Goal: Task Accomplishment & Management: Complete application form

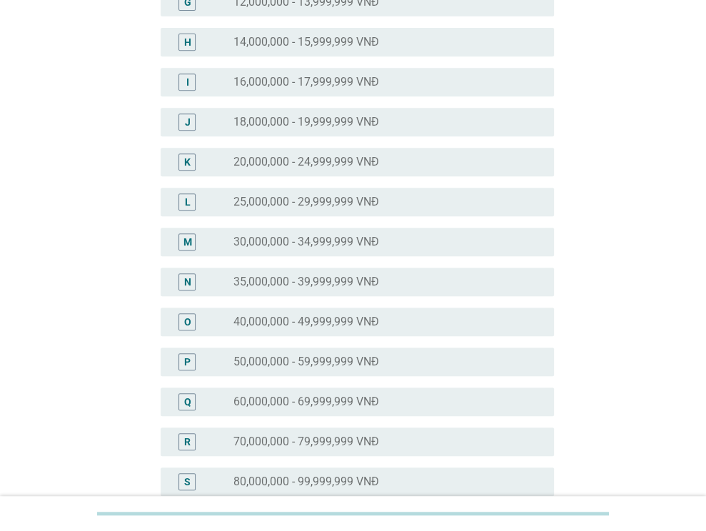
scroll to position [405, 0]
click at [350, 328] on div "radio_button_unchecked 40,000,000 - 49,999,999 VNĐ" at bounding box center [387, 320] width 309 height 17
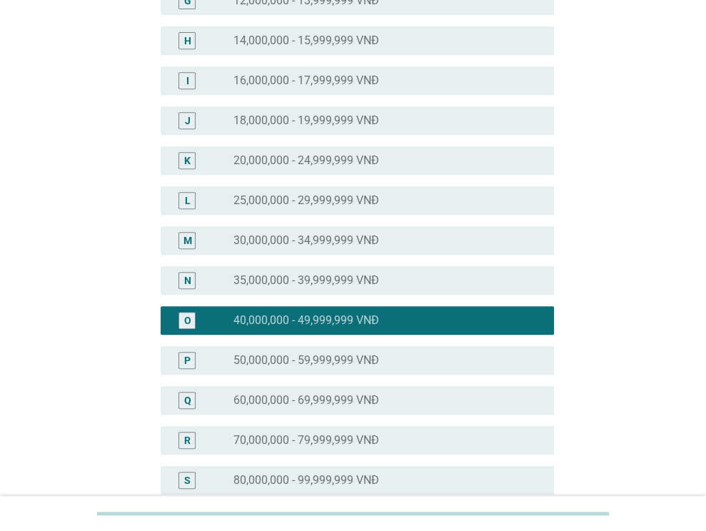
scroll to position [632, 0]
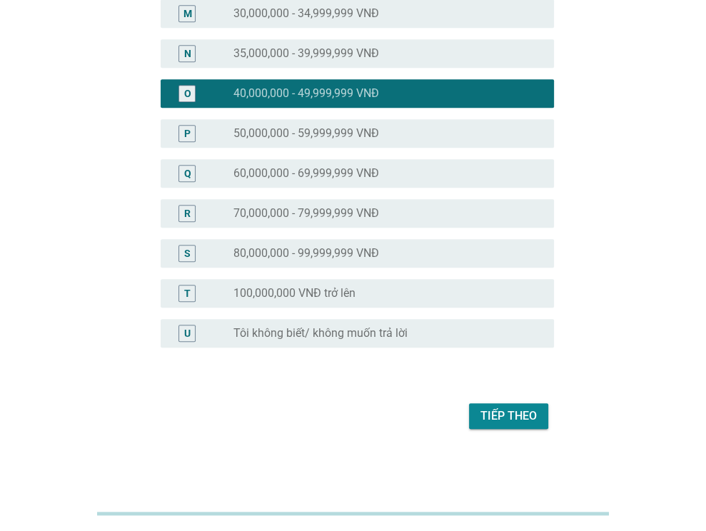
click at [497, 410] on div "Tiếp theo" at bounding box center [508, 415] width 56 height 17
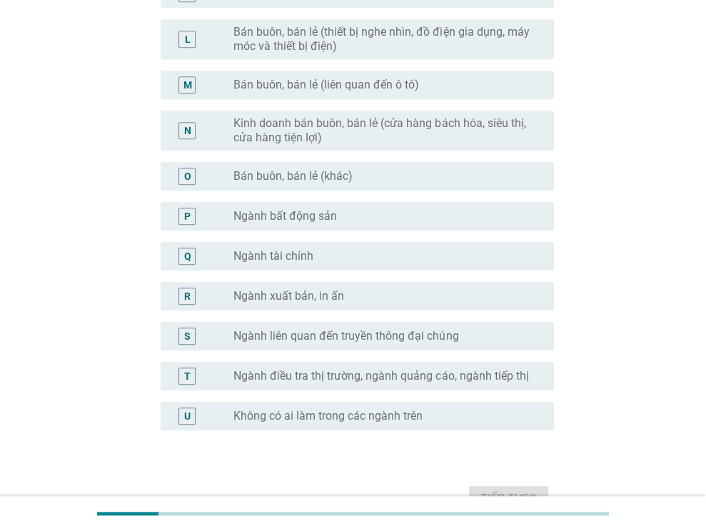
scroll to position [0, 0]
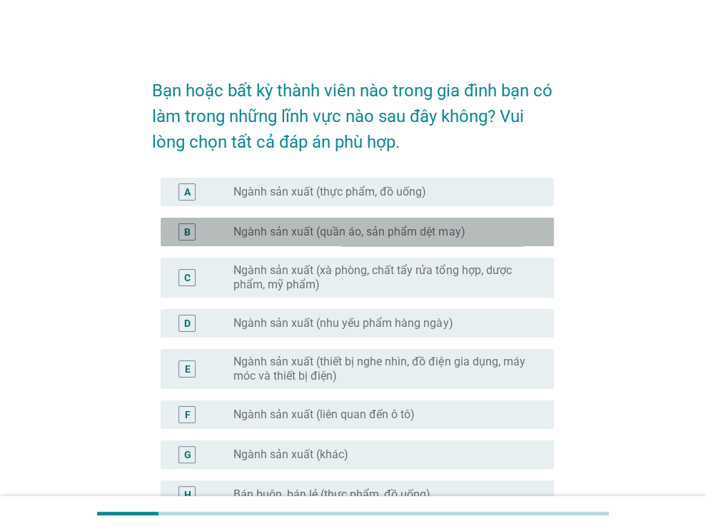
click at [334, 225] on label "Ngành sản xuất (quần áo, sản phẩm dệt may)" at bounding box center [348, 232] width 231 height 14
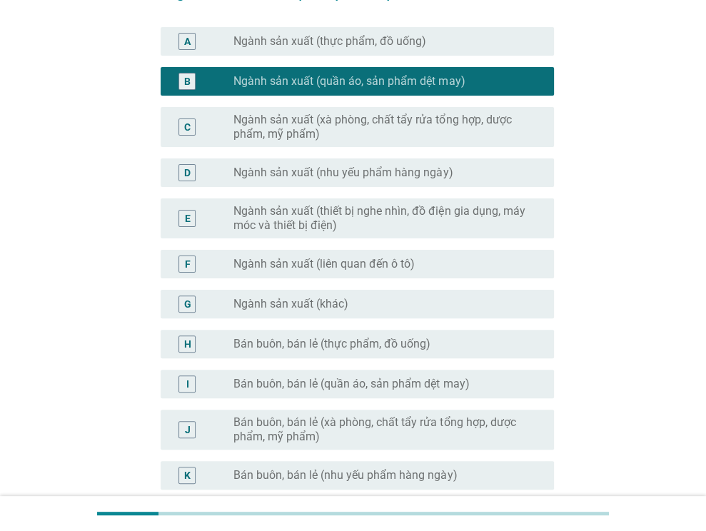
scroll to position [151, 0]
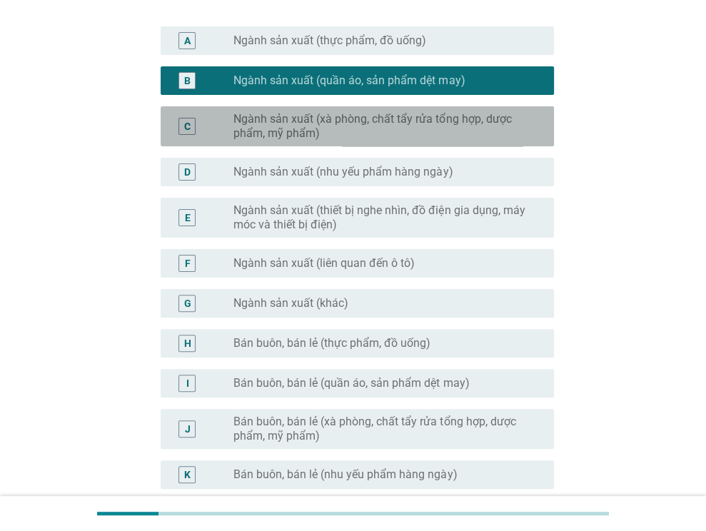
click at [401, 124] on label "Ngành sản xuất (xà phòng, chất tẩy rửa tổng hợp, dược phẩm, mỹ phẩm)" at bounding box center [382, 126] width 298 height 29
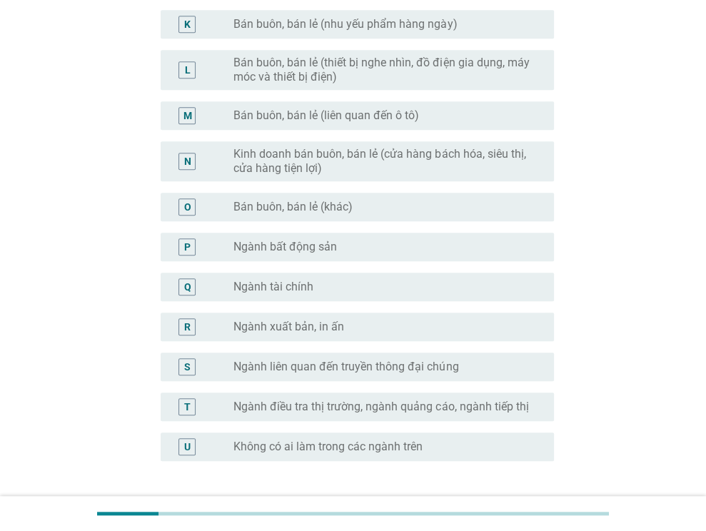
scroll to position [715, 0]
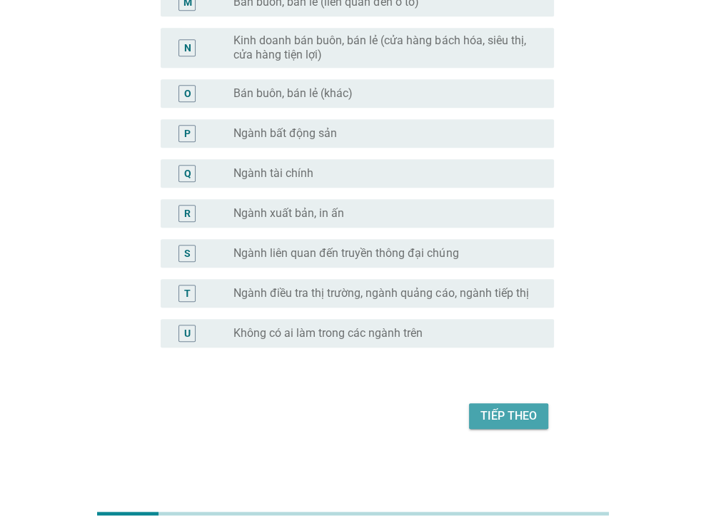
click at [505, 413] on div "Tiếp theo" at bounding box center [508, 415] width 56 height 17
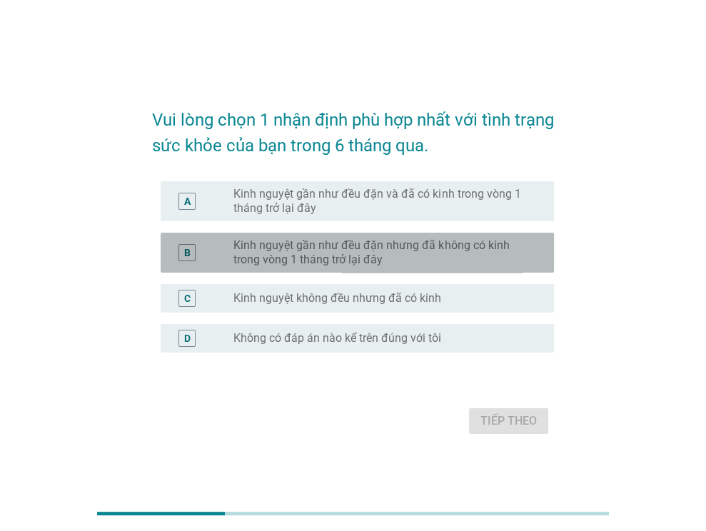
click at [342, 258] on label "Kinh nguyệt gần như đều đặn nhưng đã không có kinh trong vòng 1 tháng trở lại đ…" at bounding box center [382, 252] width 298 height 29
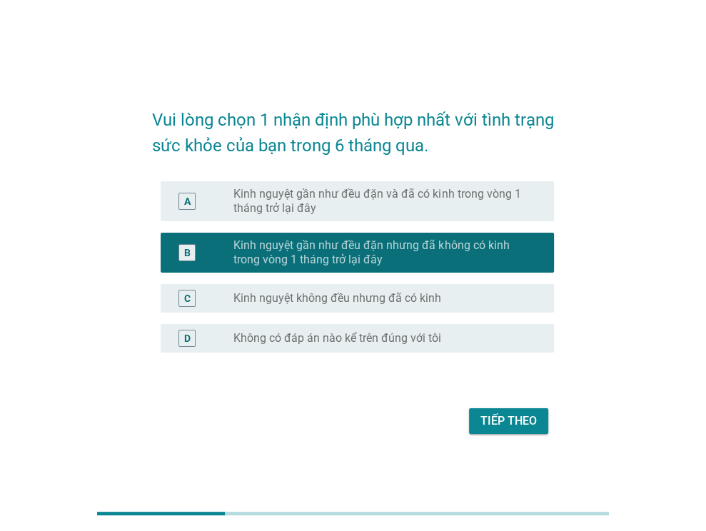
click at [341, 213] on label "Kinh nguyệt gần như đều đặn và đã có kinh trong vòng 1 tháng trở lại đây" at bounding box center [382, 201] width 298 height 29
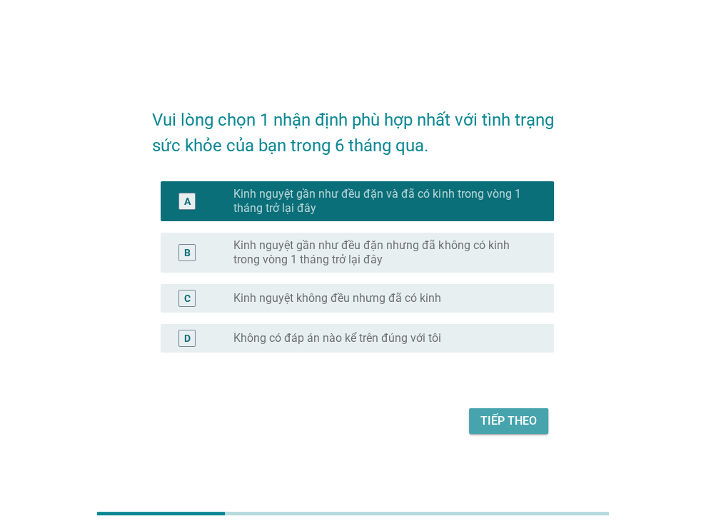
click at [499, 412] on div "Tiếp theo" at bounding box center [508, 420] width 56 height 17
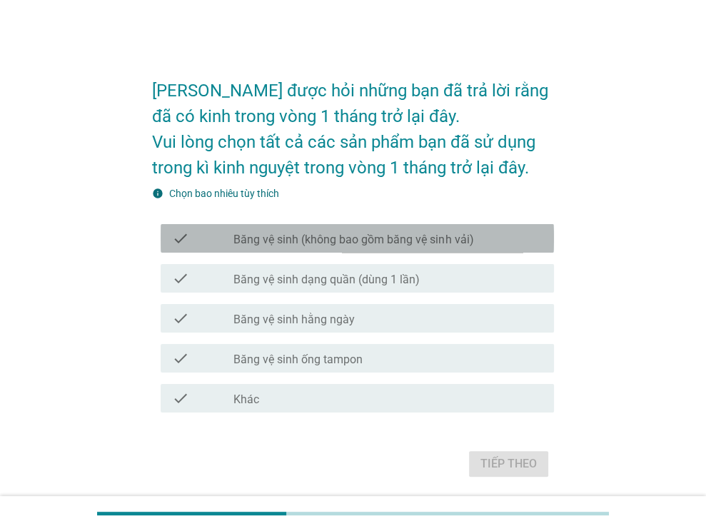
click at [469, 248] on div "check check_box_outline_blank Băng vệ sinh (không bao gồm băng vệ sinh vải)" at bounding box center [357, 238] width 393 height 29
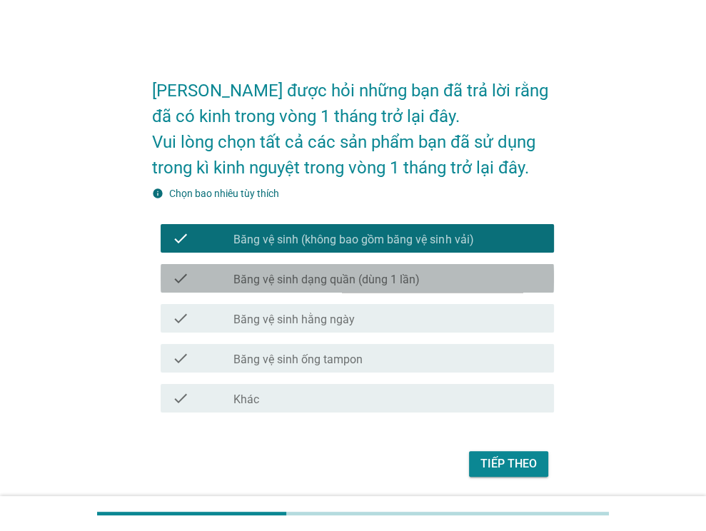
click at [453, 268] on div "check check_box_outline_blank Băng vệ sinh dạng quần (dùng 1 lần)" at bounding box center [357, 278] width 393 height 29
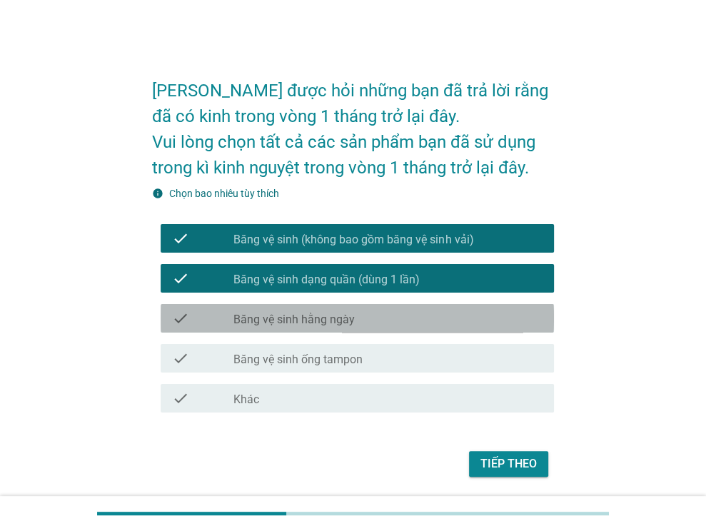
click at [412, 310] on div "check_box_outline_blank Băng vệ sinh hằng ngày" at bounding box center [387, 318] width 309 height 17
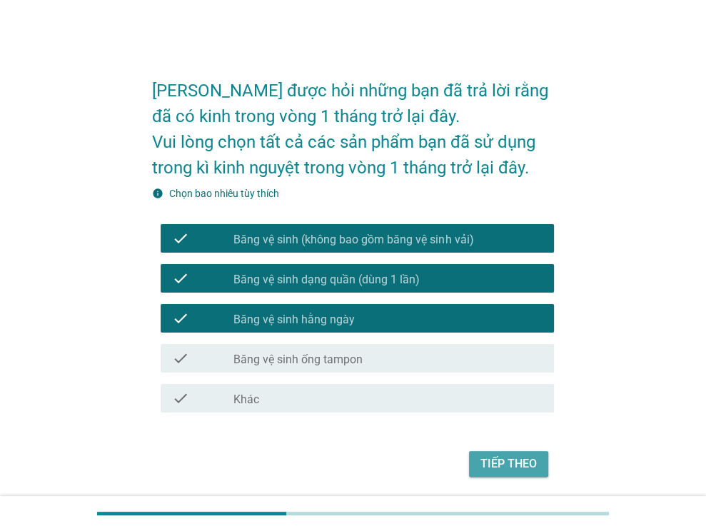
click at [507, 462] on div "Tiếp theo" at bounding box center [508, 463] width 56 height 17
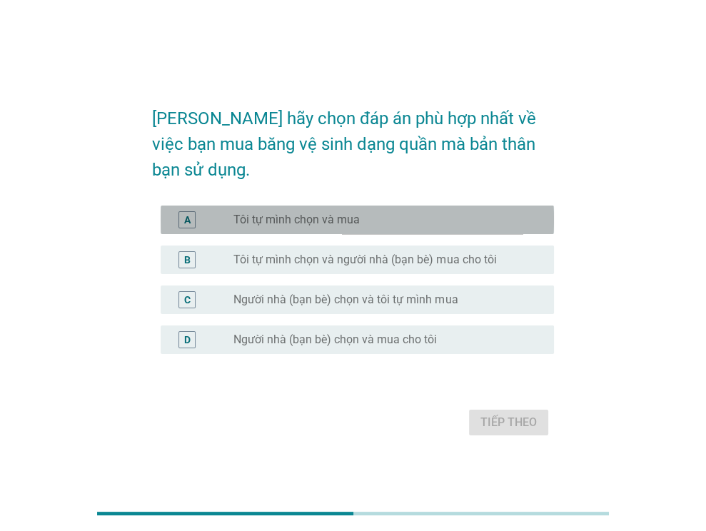
click at [308, 215] on div "radio_button_unchecked Tôi tự mình chọn và mua" at bounding box center [387, 219] width 309 height 17
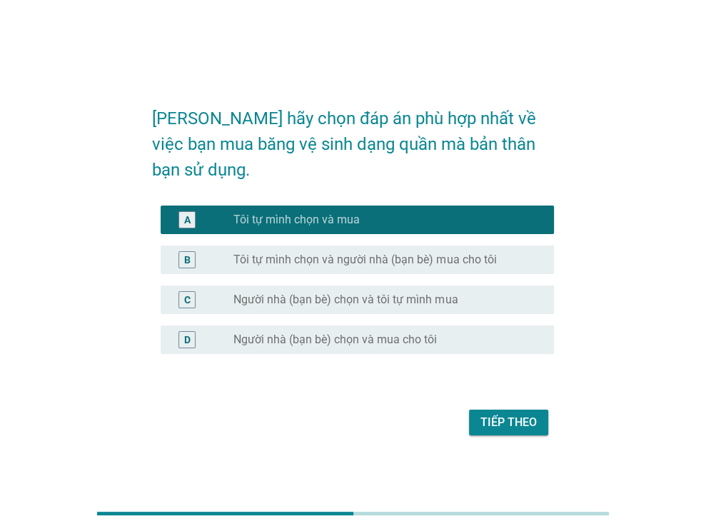
click at [503, 414] on div "Tiếp theo" at bounding box center [508, 422] width 56 height 17
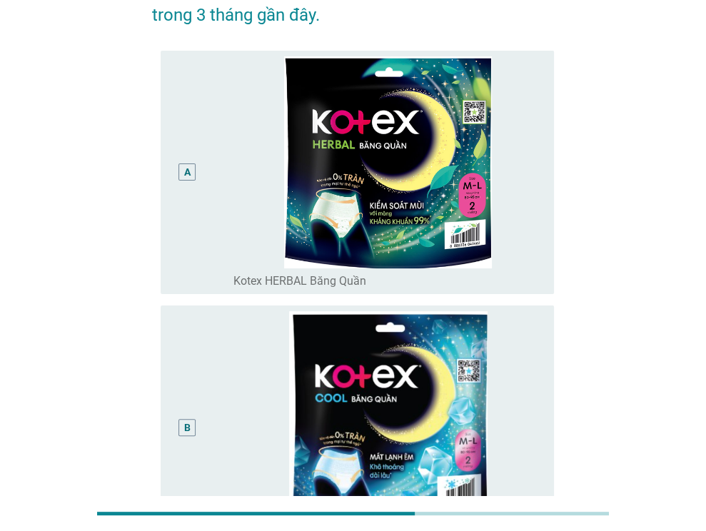
scroll to position [130, 0]
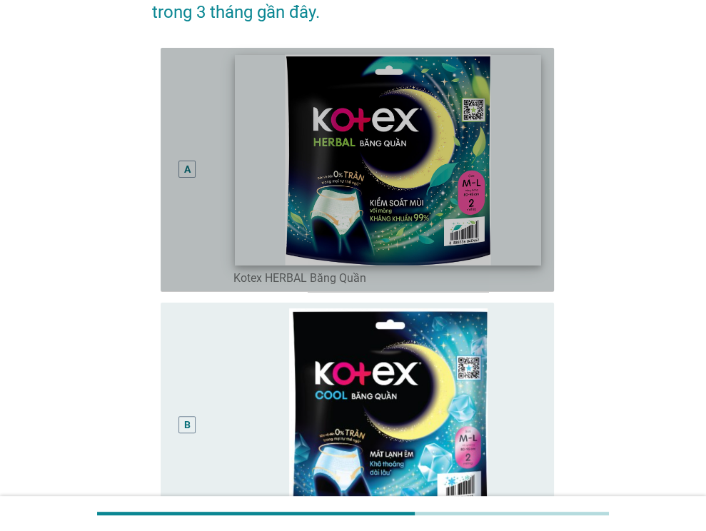
click at [436, 253] on img at bounding box center [388, 159] width 305 height 211
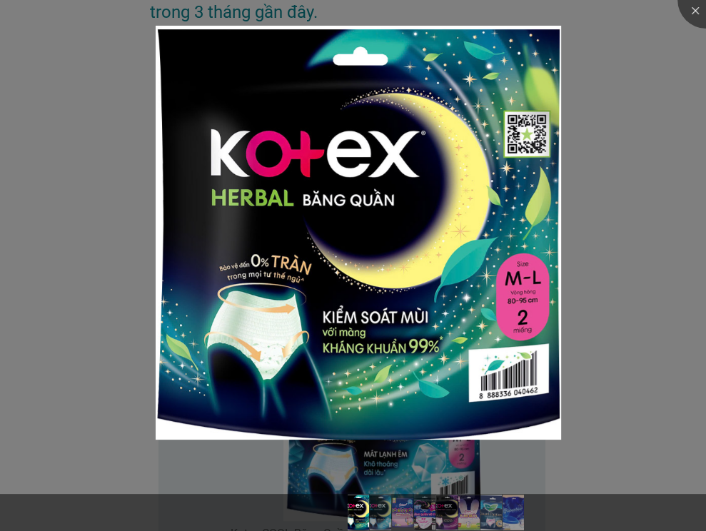
click at [619, 132] on div at bounding box center [353, 265] width 706 height 531
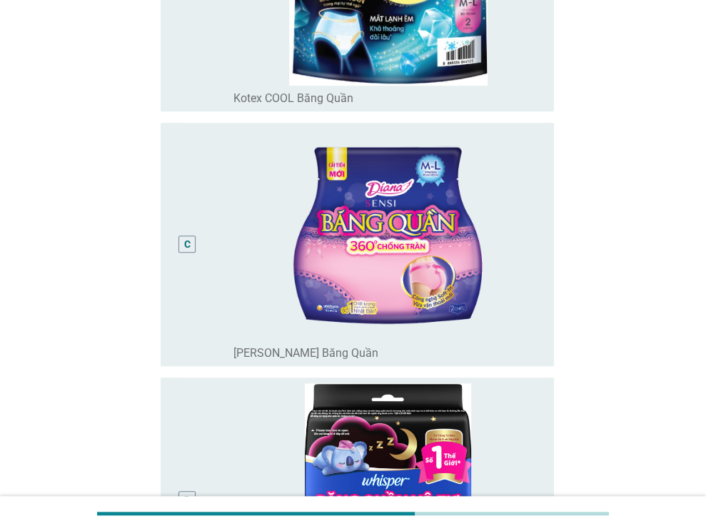
scroll to position [570, 0]
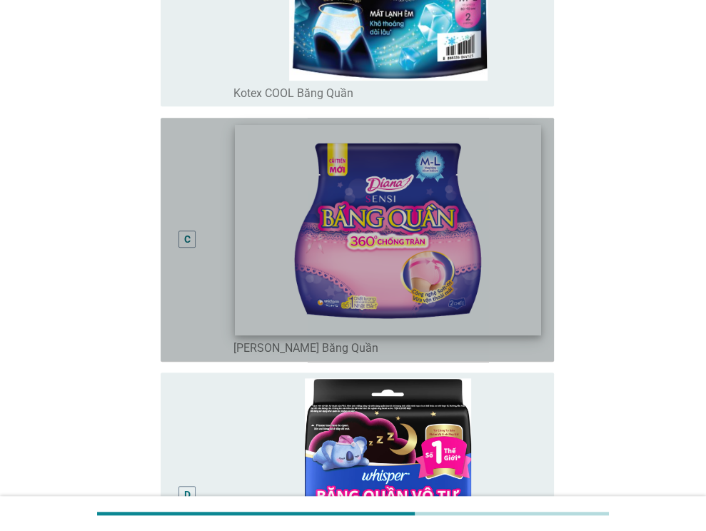
click at [477, 244] on img at bounding box center [388, 229] width 305 height 211
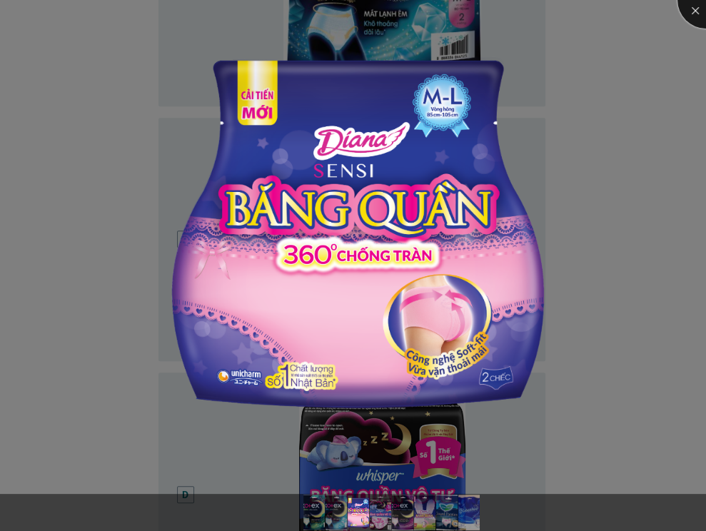
click at [694, 16] on div at bounding box center [705, -1] width 57 height 57
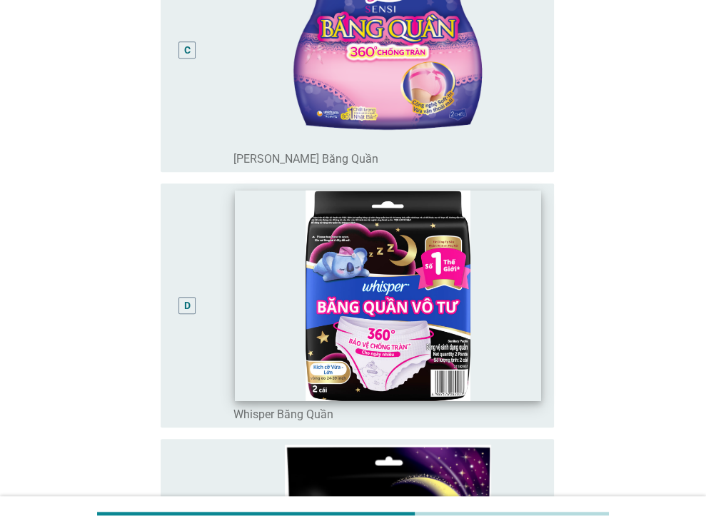
scroll to position [759, 0]
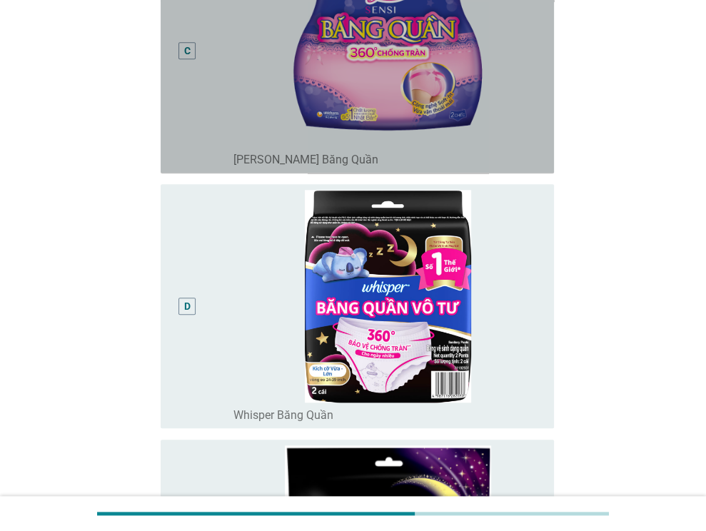
click at [191, 49] on div "C" at bounding box center [186, 50] width 17 height 17
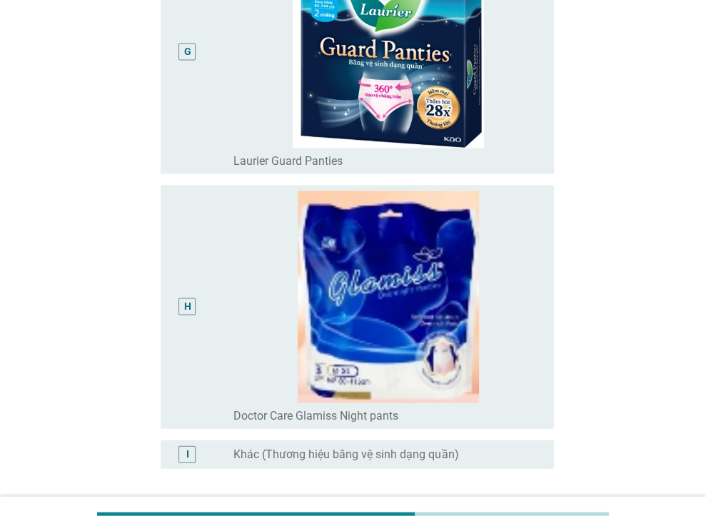
scroll to position [1900, 0]
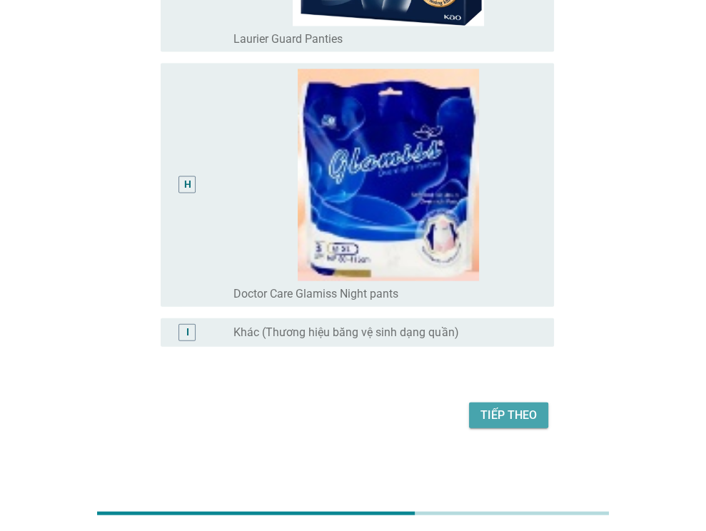
click at [501, 419] on div "Tiếp theo" at bounding box center [508, 415] width 56 height 17
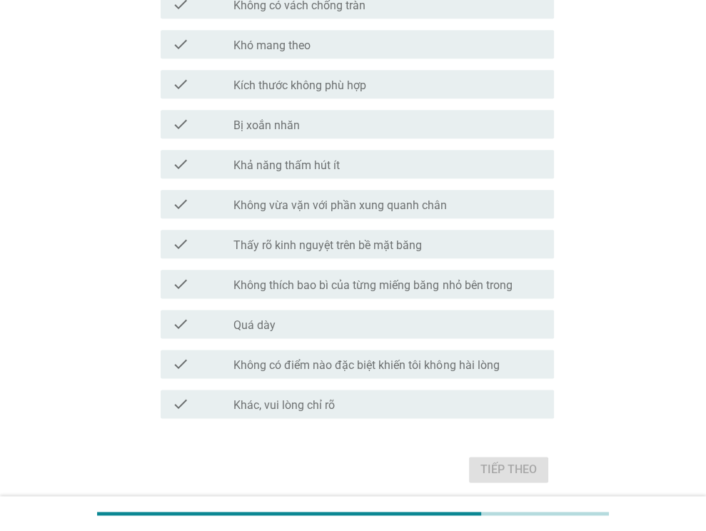
scroll to position [1036, 0]
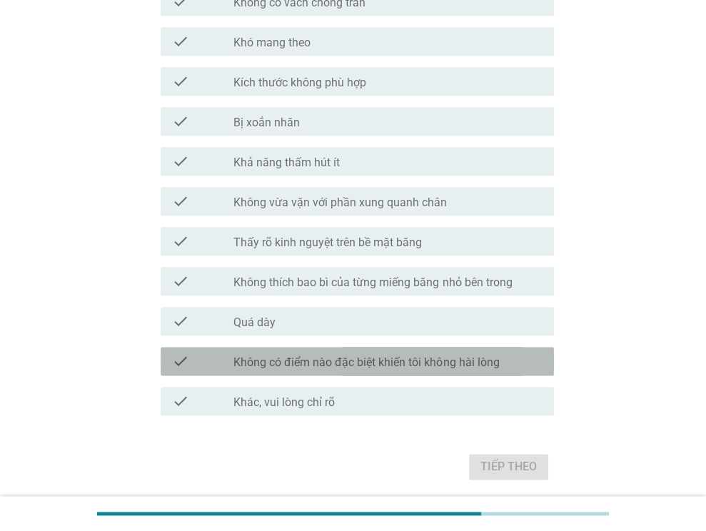
click at [317, 362] on label "Không có điểm nào đặc biệt khiến tôi không hài lòng" at bounding box center [365, 362] width 265 height 14
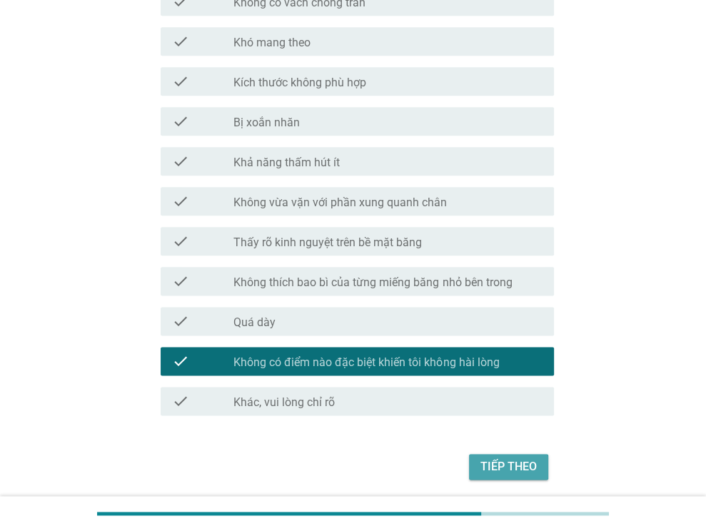
click at [512, 468] on div "Tiếp theo" at bounding box center [508, 466] width 56 height 17
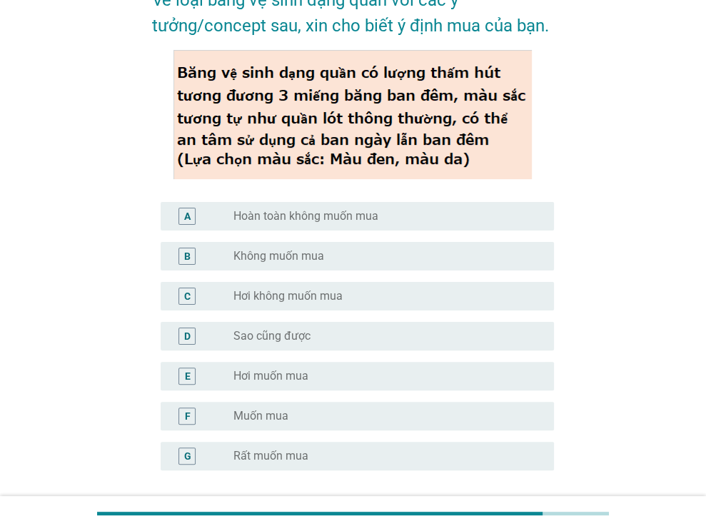
scroll to position [96, 0]
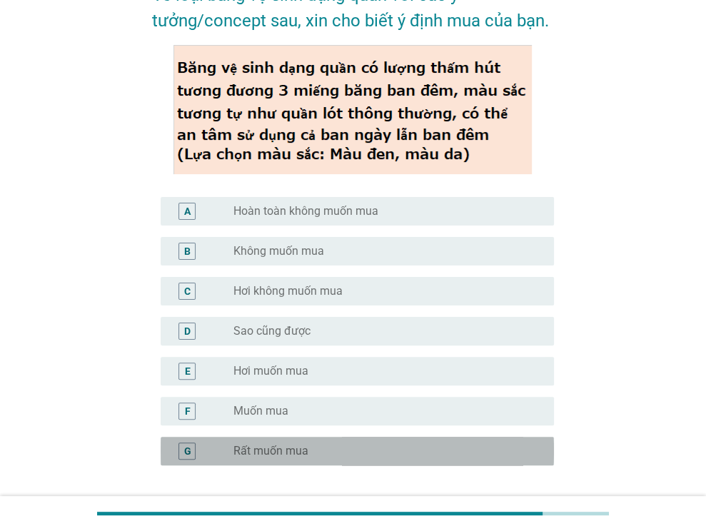
click at [279, 447] on label "Rất muốn mua" at bounding box center [270, 451] width 75 height 14
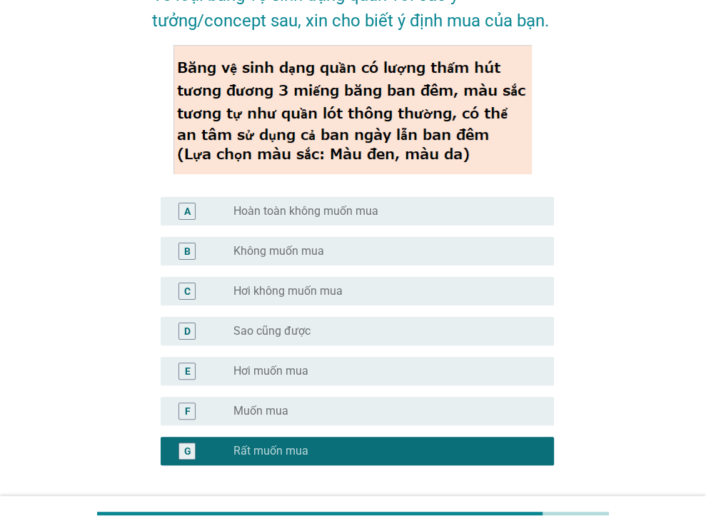
scroll to position [213, 0]
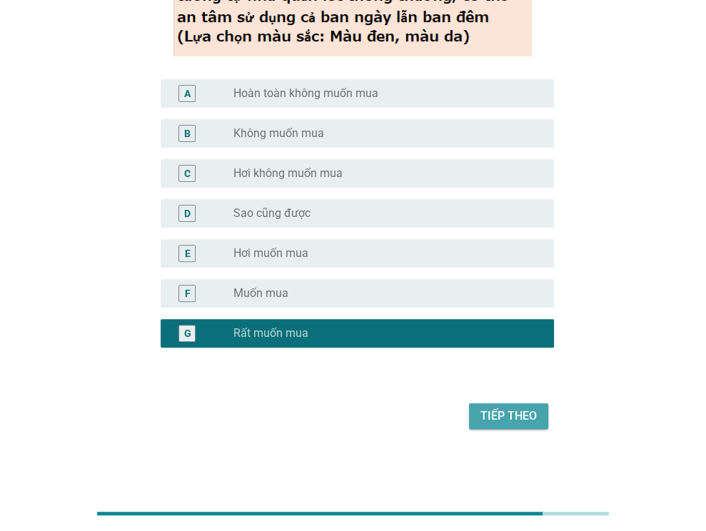
click at [500, 406] on button "Tiếp theo" at bounding box center [508, 416] width 79 height 26
